Goal: Communication & Community: Answer question/provide support

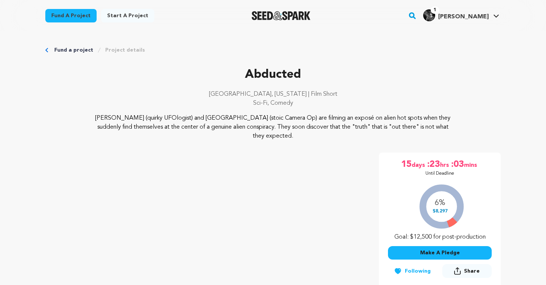
scroll to position [82, 0]
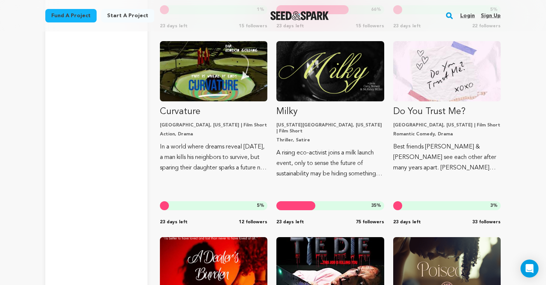
scroll to position [2038, 0]
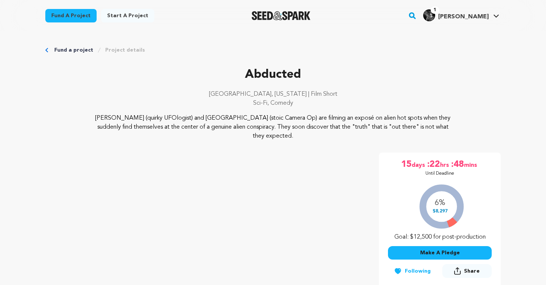
scroll to position [82, 0]
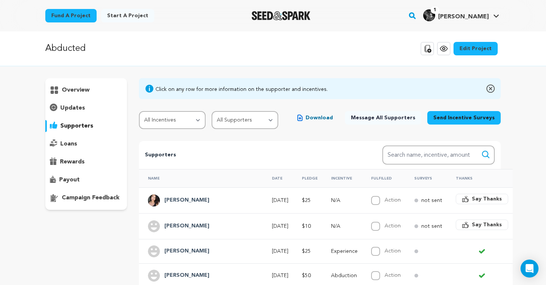
click at [168, 229] on h4 "[PERSON_NAME]" at bounding box center [186, 226] width 45 height 9
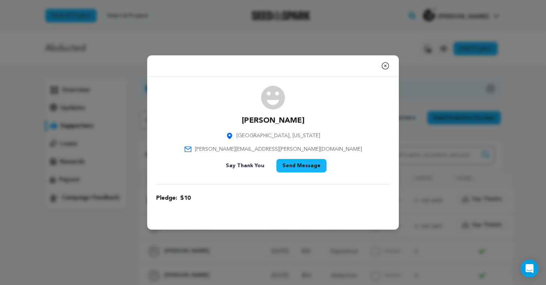
click at [115, 229] on div "Close modal Dani [GEOGRAPHIC_DATA], [US_STATE] [PERSON_NAME][EMAIL_ADDRESS][PER…" at bounding box center [273, 142] width 546 height 285
click at [111, 226] on div "Close modal Dani [GEOGRAPHIC_DATA], [US_STATE] [PERSON_NAME][EMAIL_ADDRESS][PER…" at bounding box center [273, 142] width 546 height 285
click at [245, 34] on div "Close modal Dani [GEOGRAPHIC_DATA], [US_STATE] [PERSON_NAME][EMAIL_ADDRESS][PER…" at bounding box center [273, 142] width 546 height 285
click at [385, 66] on icon "button" at bounding box center [385, 66] width 7 height 7
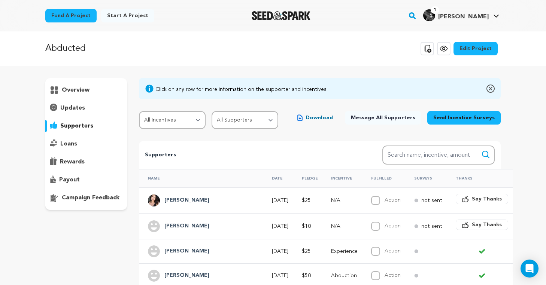
click at [456, 223] on button "Say Thanks" at bounding box center [482, 225] width 52 height 10
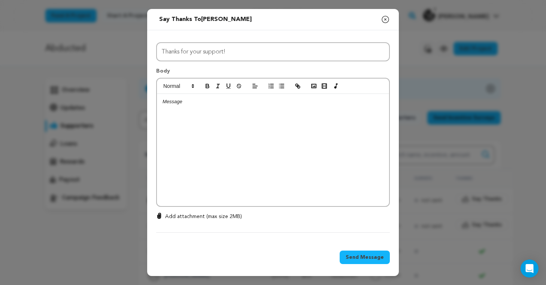
click at [273, 151] on div at bounding box center [273, 150] width 232 height 112
click at [363, 258] on span "Send Message" at bounding box center [365, 257] width 38 height 7
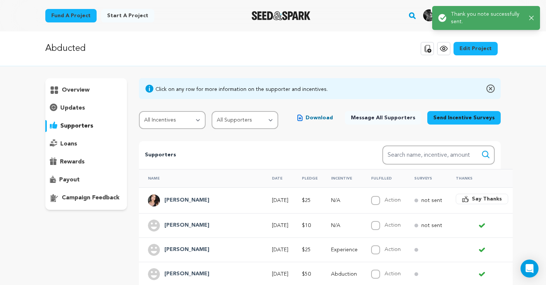
click at [472, 197] on span "Say Thanks" at bounding box center [487, 198] width 30 height 7
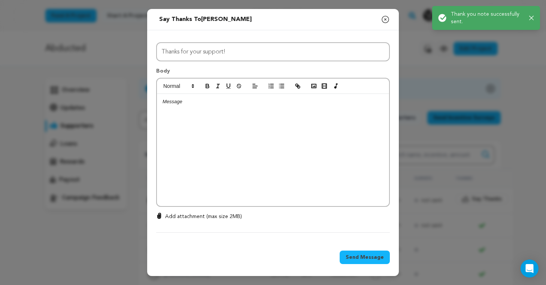
click at [247, 122] on div at bounding box center [273, 150] width 232 height 112
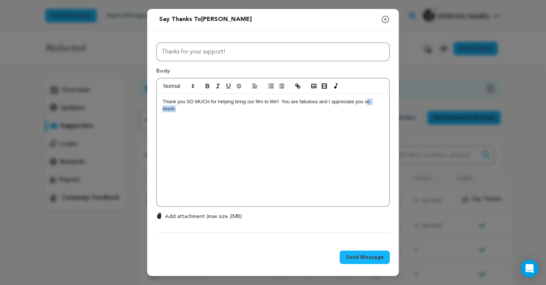
drag, startPoint x: 353, startPoint y: 110, endPoint x: 366, endPoint y: 102, distance: 14.8
click at [366, 102] on p "Thank you SO MUCH for helping bring our film to life!! You are fabulous and I a…" at bounding box center [272, 105] width 221 height 14
click at [369, 259] on span "Send Message" at bounding box center [365, 257] width 38 height 7
